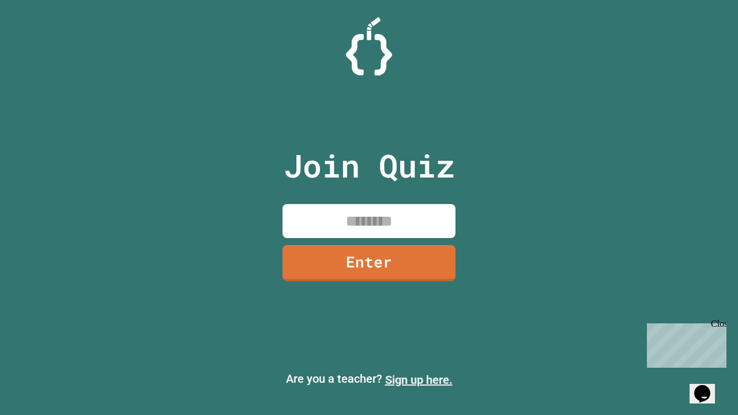
click at [418, 380] on link "Sign up here." at bounding box center [418, 380] width 67 height 14
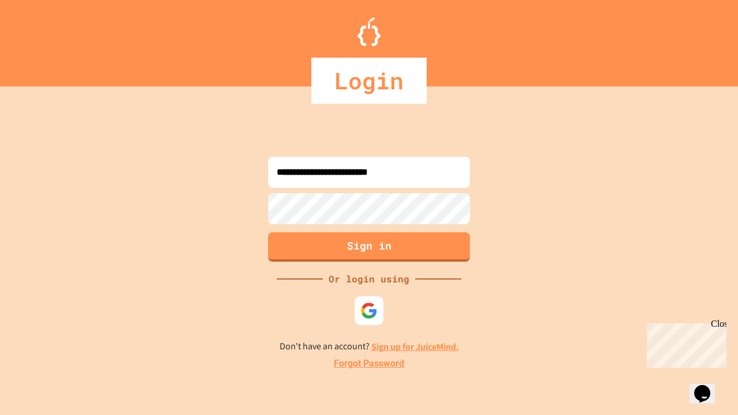
type input "**********"
